Goal: Register for event/course

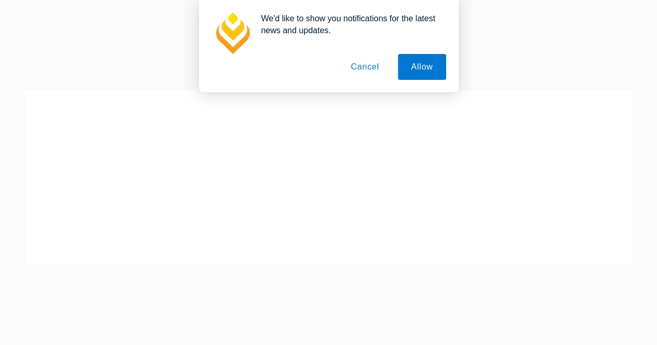
click at [370, 71] on button "Cancel" at bounding box center [365, 67] width 55 height 26
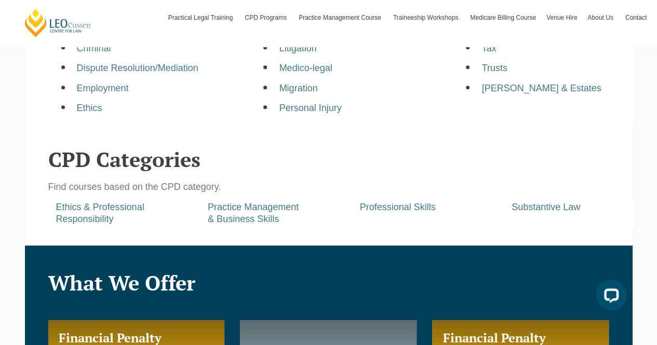
scroll to position [417, 0]
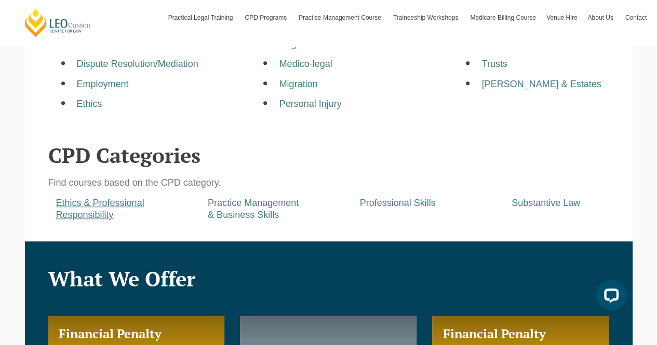
click at [106, 215] on a=pages/cpd-programs&taxons=pages/cpd-programs/cpd-category/ethics-and-professional-responsibility"] "Ethics & Professional Responsibility" at bounding box center [100, 209] width 88 height 22
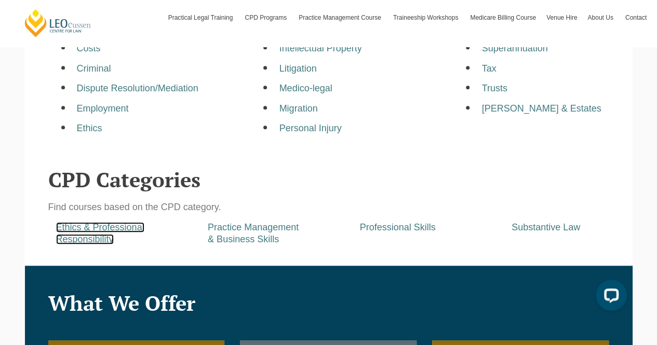
scroll to position [393, 0]
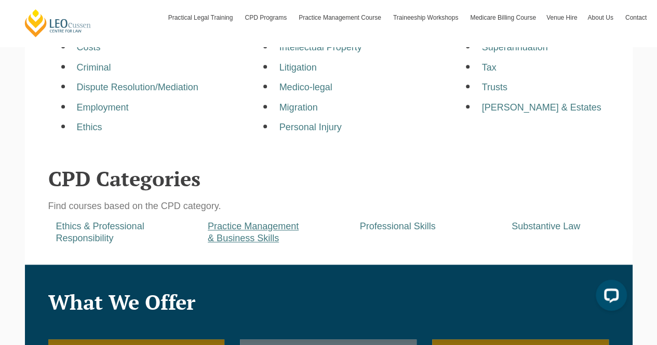
click at [250, 227] on a=pages/cpd-programs&taxons=pages/cpd-programs/cpd-category/practice-management-and-business-skills&_gl=1*mhiycp*_gcl_au*NDE1ODYyNDI2LjE3NTg4NzExOTc "Practice Management & Business Skills" at bounding box center [253, 232] width 91 height 22
click at [390, 227] on a=pages/cpd-programs&taxons=pages/cpd-programs/cpd-category/professional-skills"] "Professional Skills" at bounding box center [398, 226] width 76 height 10
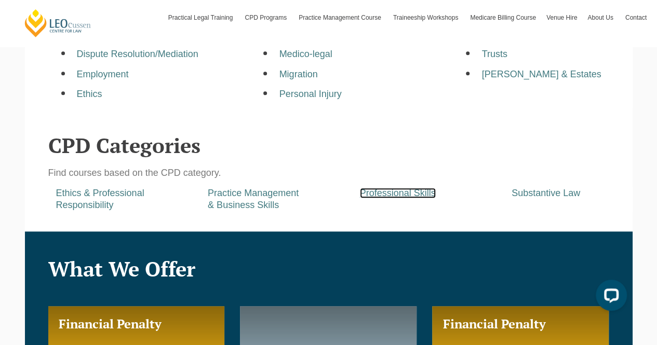
scroll to position [428, 0]
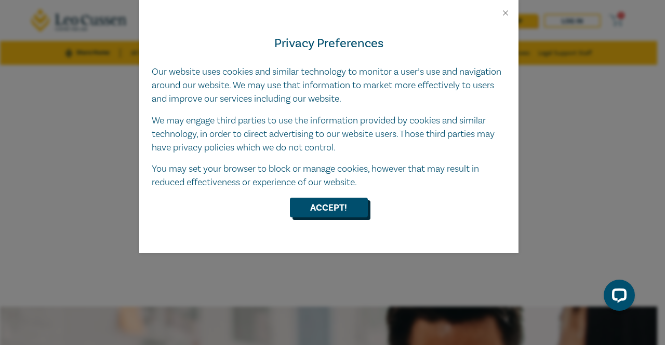
click at [336, 208] on button "Accept!" at bounding box center [329, 208] width 78 height 20
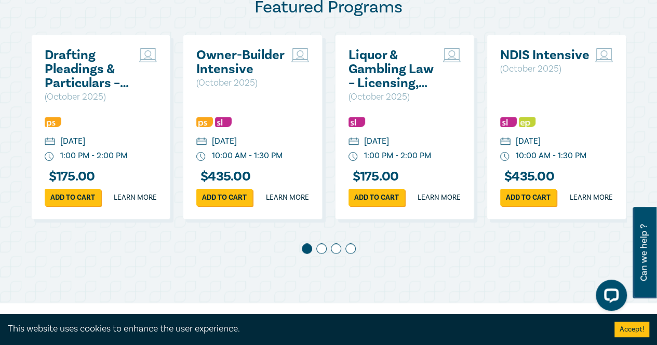
scroll to position [565, 0]
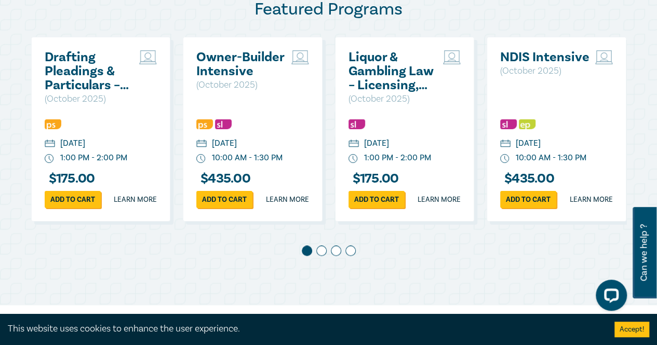
click at [303, 123] on div "Drafting Pleadings & Particulars – Tips & Traps ( October 2025 ) Thursday, 9 Oc…" at bounding box center [328, 135] width 595 height 197
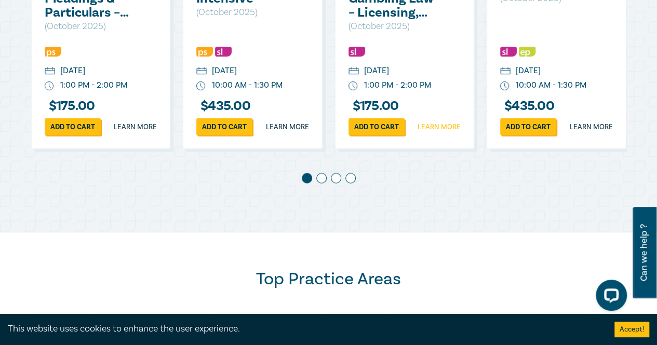
scroll to position [643, 0]
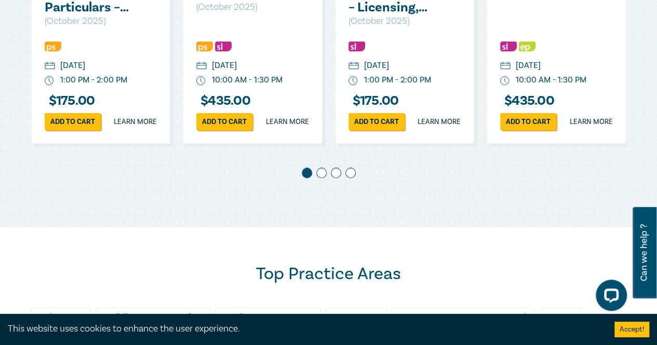
click at [323, 182] on div at bounding box center [328, 175] width 595 height 15
click at [323, 178] on span at bounding box center [321, 173] width 10 height 10
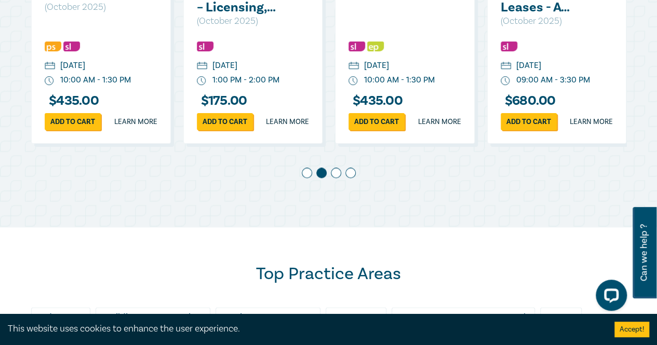
click at [341, 178] on span at bounding box center [336, 173] width 10 height 10
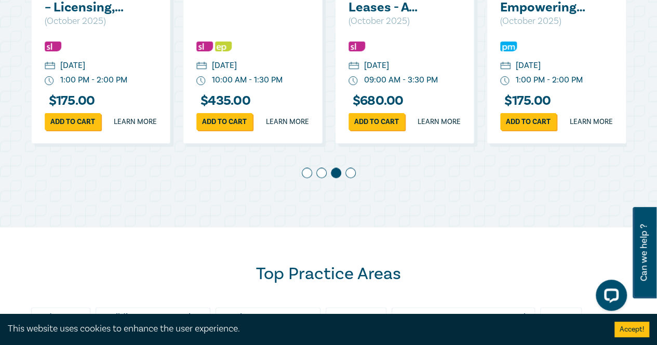
click at [352, 178] on span at bounding box center [350, 173] width 10 height 10
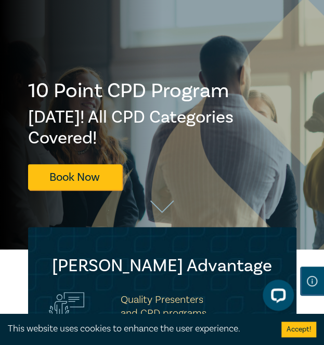
scroll to position [97, 0]
